Goal: Find specific page/section: Find specific page/section

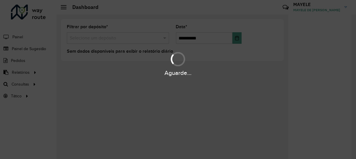
click at [76, 86] on div "Aguarde..." at bounding box center [178, 79] width 356 height 159
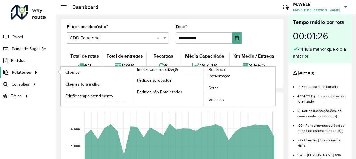
click at [33, 72] on icon at bounding box center [35, 72] width 5 height 9
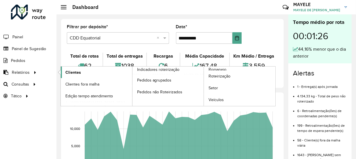
click at [63, 72] on link "Clientes" at bounding box center [97, 73] width 72 height 12
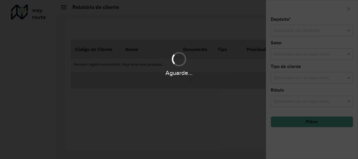
click at [290, 28] on div "Aguarde..." at bounding box center [179, 79] width 358 height 159
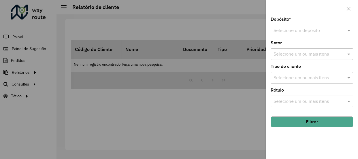
click at [266, 14] on div at bounding box center [312, 8] width 92 height 17
click at [282, 29] on input "text" at bounding box center [306, 30] width 65 height 7
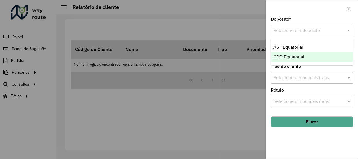
click at [301, 58] on span "CDD Equatorial" at bounding box center [288, 56] width 31 height 5
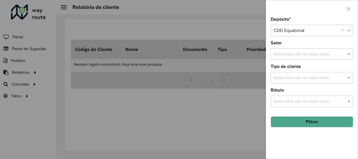
click at [280, 123] on button "Filtrar" at bounding box center [312, 121] width 82 height 11
